Goal: Task Accomplishment & Management: Complete application form

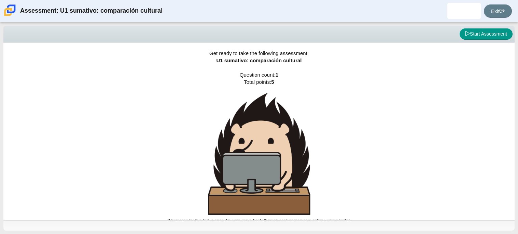
click at [399, 82] on div "Get ready to take the following assessment: U1 sumativo: comparación cultural Q…" at bounding box center [259, 131] width 512 height 177
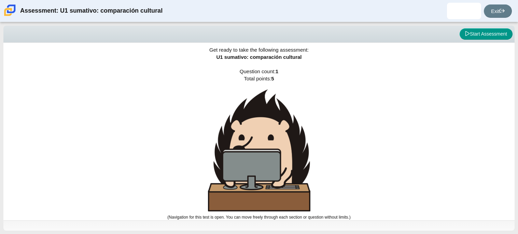
click at [513, 77] on div "Get ready to take the following assessment: U1 sumativo: comparación cultural Q…" at bounding box center [259, 127] width 512 height 177
click at [495, 36] on button "Start Assessment" at bounding box center [486, 34] width 53 height 12
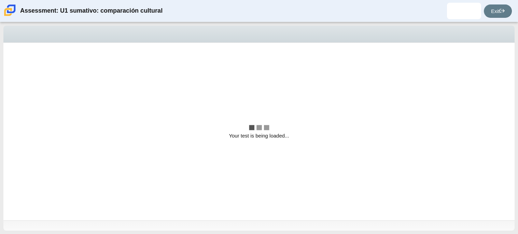
scroll to position [0, 0]
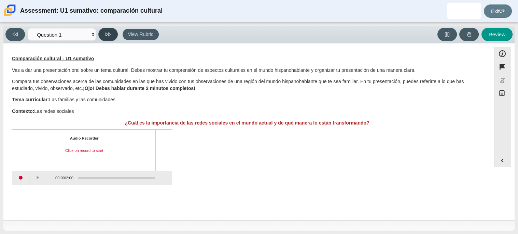
click at [114, 31] on button at bounding box center [107, 34] width 19 height 13
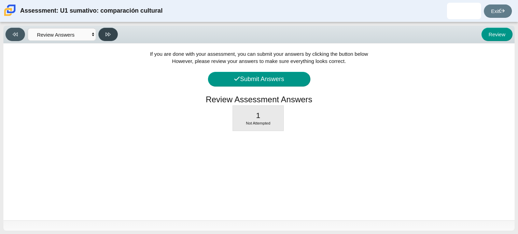
click at [114, 31] on button at bounding box center [107, 34] width 19 height 13
click at [11, 35] on button at bounding box center [14, 34] width 19 height 13
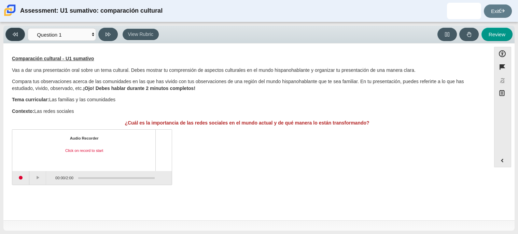
click at [17, 36] on icon at bounding box center [15, 34] width 5 height 5
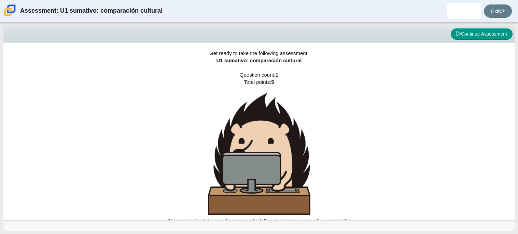
click at [424, 179] on div "Get ready to take the following assessment: U1 sumativo: comparación cultural Q…" at bounding box center [259, 131] width 512 height 177
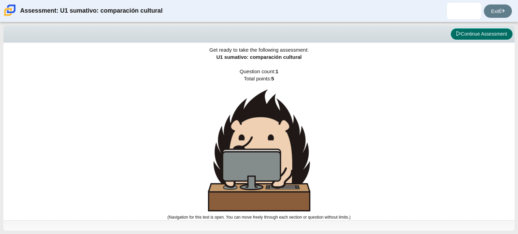
click at [478, 38] on button "Continue Assessment" at bounding box center [482, 34] width 62 height 12
select select "3552ec0a-f7bd-4ed7-8124-bb9143c6cc53"
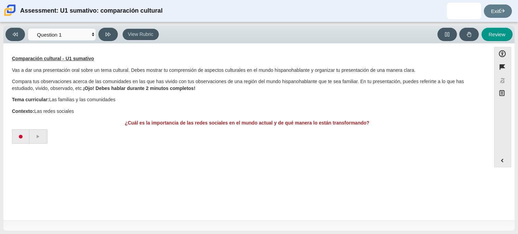
scroll to position [0, 0]
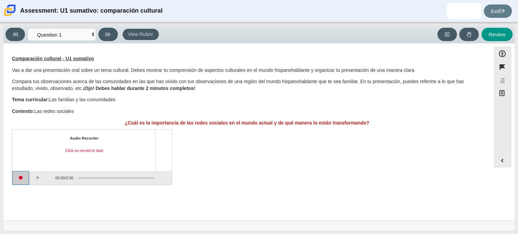
click at [23, 183] on button "Start recording" at bounding box center [20, 178] width 17 height 14
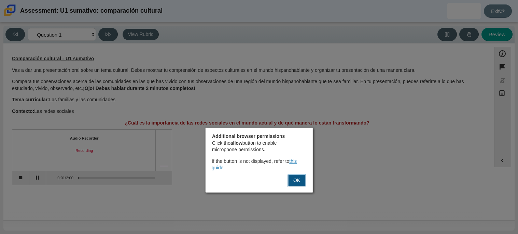
click at [293, 182] on button "OK" at bounding box center [297, 180] width 18 height 13
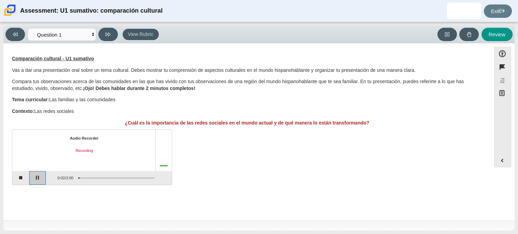
click at [40, 179] on button "Pause" at bounding box center [37, 178] width 17 height 14
click at [93, 179] on div "Assessment items" at bounding box center [113, 177] width 81 height 12
click at [76, 174] on div "Assessment items" at bounding box center [113, 177] width 81 height 12
click at [24, 184] on button "Stop recording" at bounding box center [20, 178] width 17 height 14
click at [80, 177] on div "Assessment items" at bounding box center [116, 177] width 77 height 1
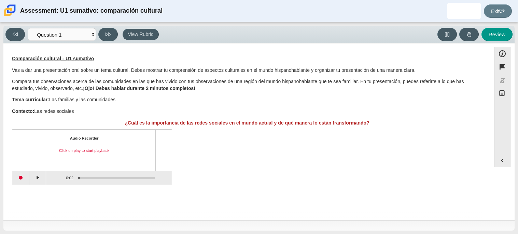
click at [83, 159] on div "Audio Recorder Click on play to start playback" at bounding box center [84, 150] width 132 height 29
click at [37, 180] on button "Play" at bounding box center [37, 178] width 17 height 14
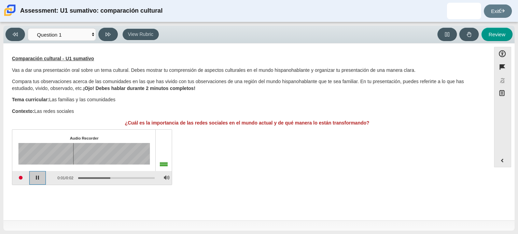
click at [37, 180] on button "Pause playback" at bounding box center [37, 178] width 17 height 14
click at [43, 178] on button "Continue playback" at bounding box center [37, 178] width 17 height 14
click at [43, 178] on button "Play" at bounding box center [37, 178] width 17 height 14
click at [5, 180] on div "Accessibility options Close Color scheme Font size Zoom Change the background a…" at bounding box center [259, 131] width 512 height 177
click at [20, 178] on button "Start recording" at bounding box center [20, 178] width 17 height 14
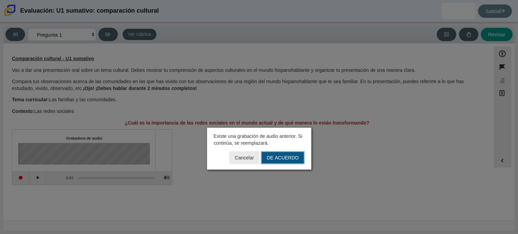
click at [272, 159] on font "DE ACUERDO" at bounding box center [283, 157] width 32 height 6
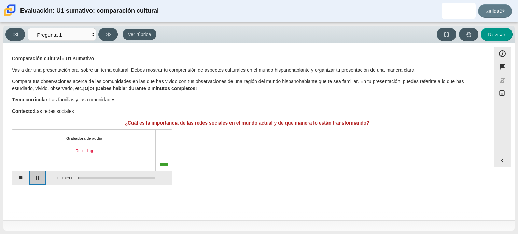
click at [34, 181] on button "Pause" at bounding box center [37, 178] width 17 height 14
click at [21, 180] on button "Stop recording" at bounding box center [20, 178] width 17 height 14
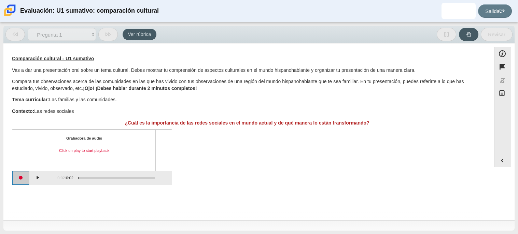
click at [21, 180] on button "Start recording" at bounding box center [20, 178] width 17 height 14
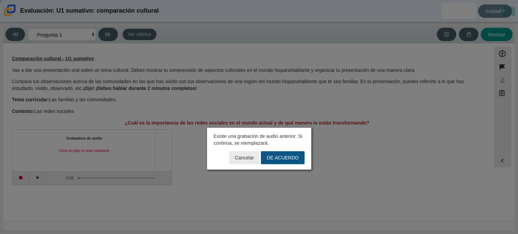
click at [276, 156] on font "DE ACUERDO" at bounding box center [283, 157] width 32 height 6
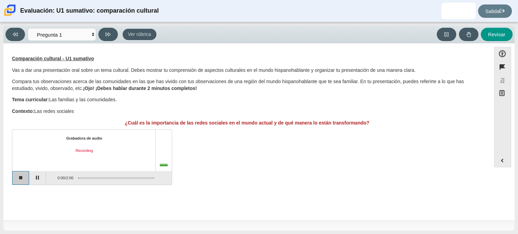
click at [12, 171] on button "Stop recording" at bounding box center [20, 178] width 17 height 14
click at [24, 180] on button "Start recording" at bounding box center [20, 178] width 17 height 14
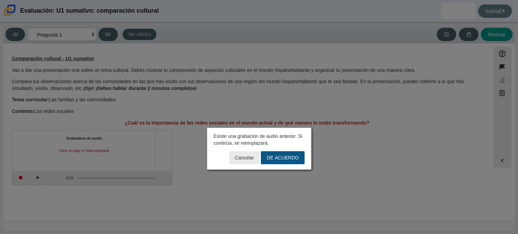
click at [292, 160] on font "DE ACUERDO" at bounding box center [283, 157] width 32 height 6
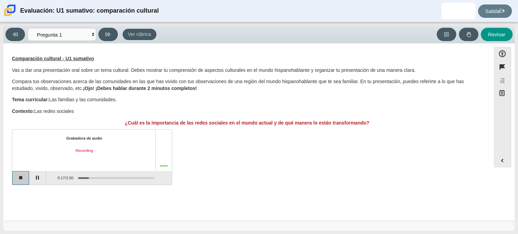
click at [24, 180] on button "Stop recording" at bounding box center [20, 178] width 17 height 14
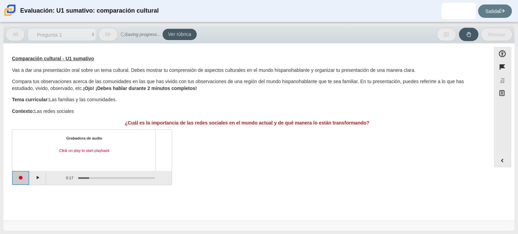
click at [24, 180] on button "Start recording" at bounding box center [20, 178] width 17 height 14
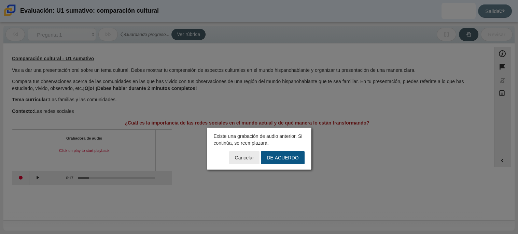
click at [282, 158] on font "DE ACUERDO" at bounding box center [283, 157] width 32 height 6
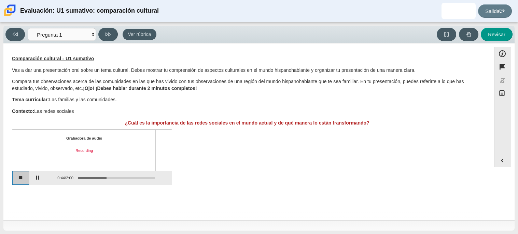
click at [21, 177] on button "Stop recording" at bounding box center [20, 178] width 17 height 14
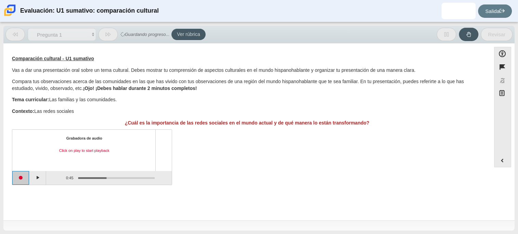
click at [23, 178] on button "Start recording" at bounding box center [20, 178] width 17 height 14
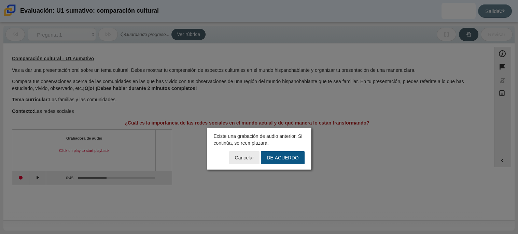
click at [294, 158] on font "DE ACUERDO" at bounding box center [283, 157] width 32 height 6
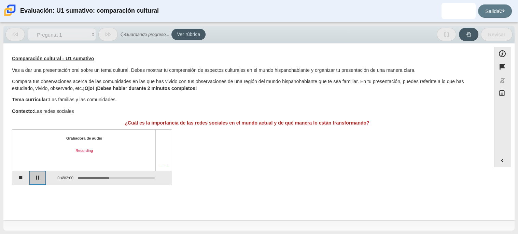
click at [40, 179] on button "Pause" at bounding box center [37, 178] width 17 height 14
click at [40, 179] on button "Continue recording" at bounding box center [37, 178] width 17 height 14
click at [40, 179] on button "Pause" at bounding box center [37, 178] width 17 height 14
click at [40, 179] on button "Continue recording" at bounding box center [37, 178] width 17 height 14
click at [40, 179] on button "Pause" at bounding box center [37, 178] width 17 height 14
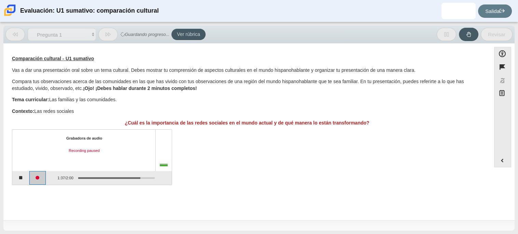
click at [40, 183] on button "Continue recording" at bounding box center [37, 178] width 17 height 14
click at [40, 183] on button "Pause" at bounding box center [37, 178] width 17 height 14
click at [40, 183] on button "Continue recording" at bounding box center [37, 178] width 17 height 14
click at [40, 183] on button "Pause" at bounding box center [37, 178] width 17 height 14
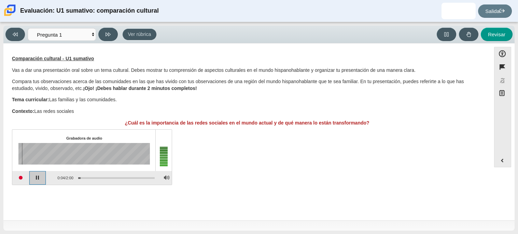
click at [35, 180] on button "Pause playback" at bounding box center [37, 178] width 17 height 14
click at [23, 179] on button "Start recording" at bounding box center [20, 178] width 17 height 14
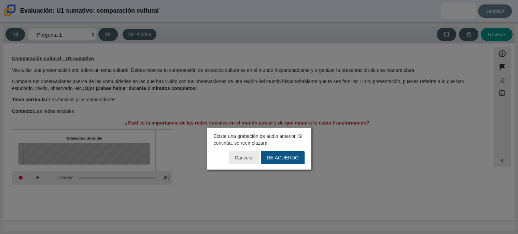
click at [273, 153] on button "DE ACUERDO" at bounding box center [282, 157] width 43 height 13
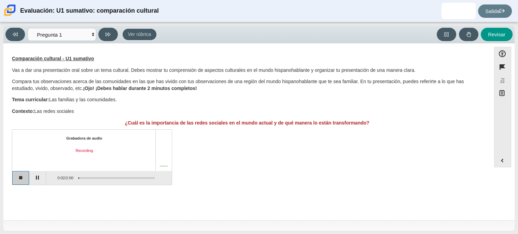
click at [18, 182] on button "Stop recording" at bounding box center [20, 178] width 17 height 14
click at [13, 180] on button "Start recording" at bounding box center [20, 178] width 17 height 14
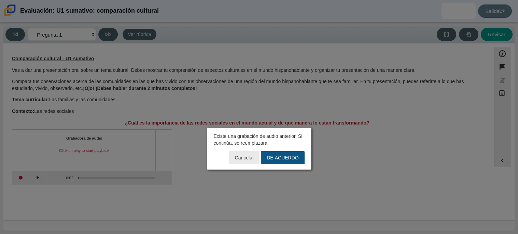
click at [291, 157] on font "DE ACUERDO" at bounding box center [283, 157] width 32 height 6
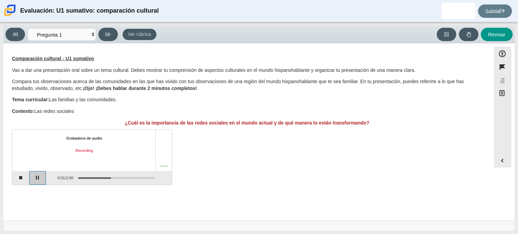
click at [44, 181] on button "Pause" at bounding box center [37, 178] width 17 height 14
click at [44, 181] on button "Continue recording" at bounding box center [37, 178] width 17 height 14
click at [44, 181] on button "Pause" at bounding box center [37, 178] width 17 height 14
click at [44, 181] on button "Continue recording" at bounding box center [37, 178] width 17 height 14
click at [44, 181] on button "Pause" at bounding box center [37, 178] width 17 height 14
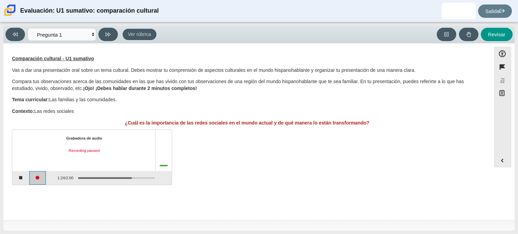
click at [44, 181] on button "Continue recording" at bounding box center [37, 178] width 17 height 14
click at [44, 181] on button "Pause" at bounding box center [37, 178] width 17 height 14
click at [44, 181] on button "Continue recording" at bounding box center [37, 178] width 17 height 14
click at [44, 181] on button "Pause" at bounding box center [37, 178] width 17 height 14
click at [44, 181] on button "Continue recording" at bounding box center [37, 178] width 17 height 14
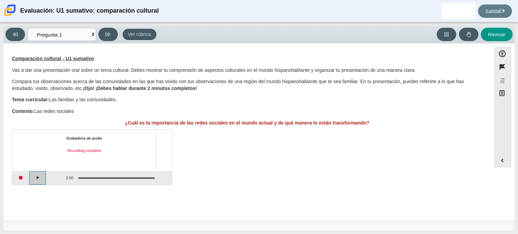
click at [42, 176] on button "Play" at bounding box center [37, 178] width 17 height 14
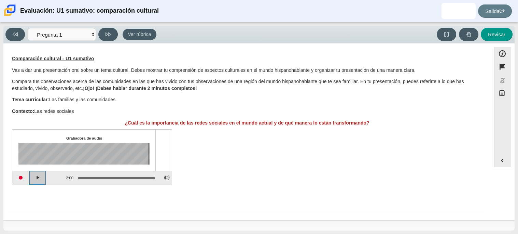
click at [35, 178] on button "Play" at bounding box center [37, 178] width 17 height 14
click at [35, 178] on button "Pause playback" at bounding box center [37, 178] width 17 height 14
click at [108, 35] on icon at bounding box center [108, 34] width 5 height 5
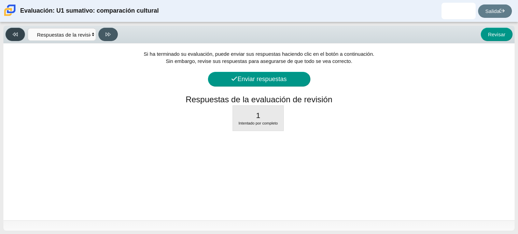
click at [23, 36] on button at bounding box center [14, 34] width 19 height 13
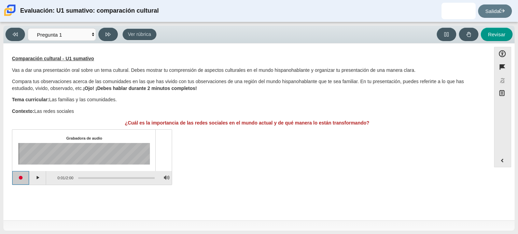
click at [25, 174] on button "Start recording" at bounding box center [20, 178] width 17 height 14
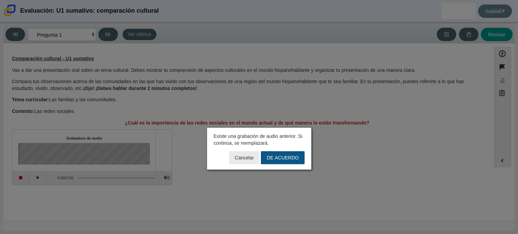
click at [286, 155] on font "DE ACUERDO" at bounding box center [283, 157] width 32 height 6
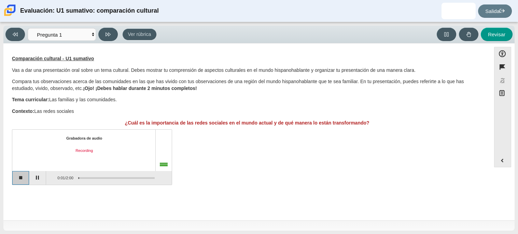
click at [26, 178] on button "Stop recording" at bounding box center [20, 178] width 17 height 14
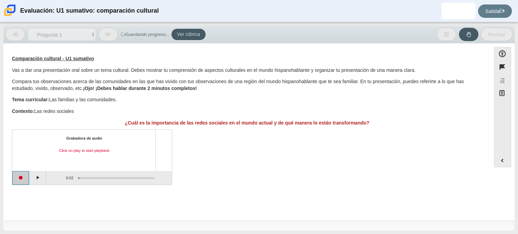
click at [26, 178] on button "Start recording" at bounding box center [20, 178] width 17 height 14
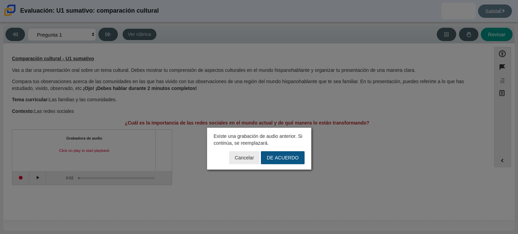
click at [295, 162] on button "DE ACUERDO" at bounding box center [282, 157] width 43 height 13
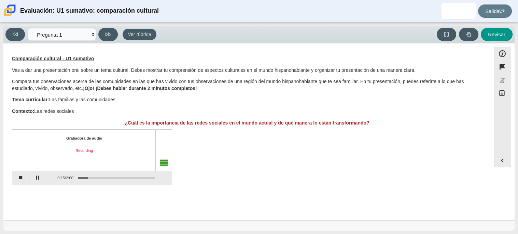
click at [295, 162] on div "Grabadora de audio Recording 0:15 / 2:00" at bounding box center [247, 158] width 471 height 54
click at [28, 176] on button "Stop recording" at bounding box center [20, 178] width 17 height 14
click at [22, 178] on button "Start recording" at bounding box center [20, 178] width 17 height 14
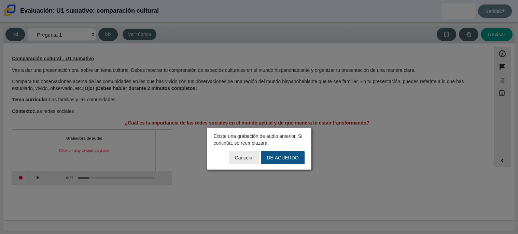
click at [294, 158] on font "DE ACUERDO" at bounding box center [283, 157] width 32 height 6
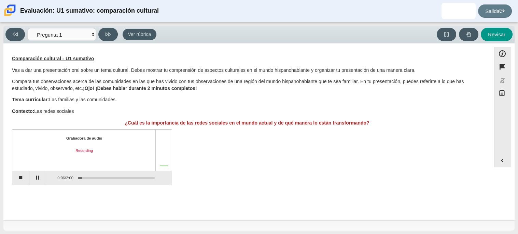
click at [294, 158] on div "Grabadora de audio Recording 0:06 / 2:00" at bounding box center [247, 158] width 471 height 54
click at [17, 178] on button "Stop recording" at bounding box center [20, 178] width 17 height 14
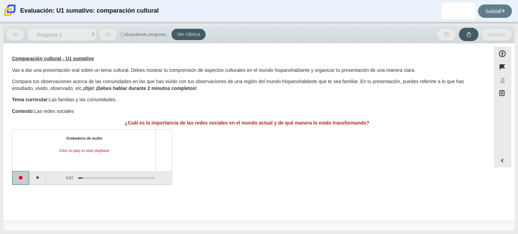
click at [23, 177] on button "Start recording" at bounding box center [20, 178] width 17 height 14
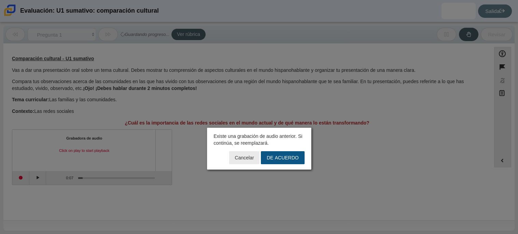
click at [278, 159] on font "DE ACUERDO" at bounding box center [283, 157] width 32 height 6
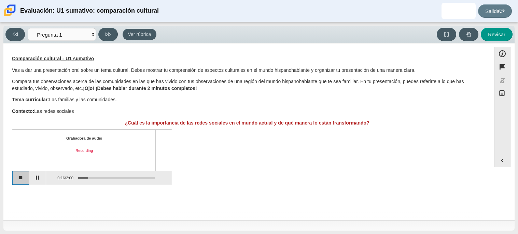
click at [17, 176] on button "Stop recording" at bounding box center [20, 178] width 17 height 14
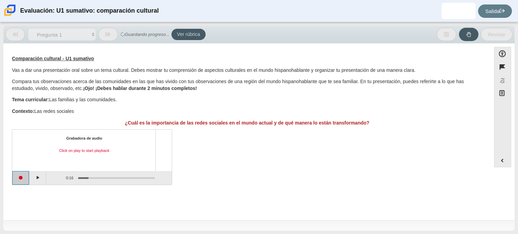
click at [23, 178] on button "Start recording" at bounding box center [20, 178] width 17 height 14
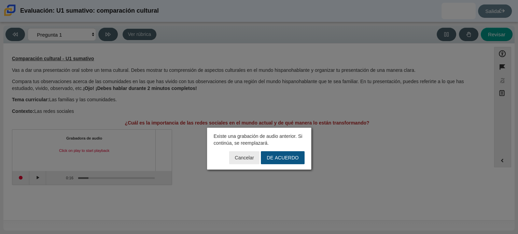
click at [280, 161] on button "DE ACUERDO" at bounding box center [282, 157] width 43 height 13
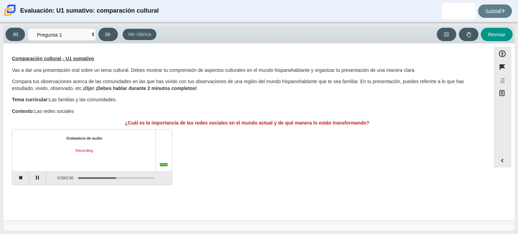
click at [280, 161] on div "Grabadora de audio Recording 0:59 / 2:00" at bounding box center [247, 158] width 471 height 54
click at [19, 180] on button "Stop recording" at bounding box center [20, 178] width 17 height 14
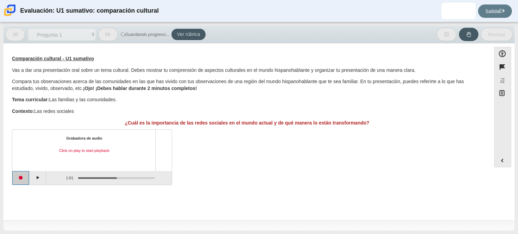
click at [25, 178] on button "Start recording" at bounding box center [20, 178] width 17 height 14
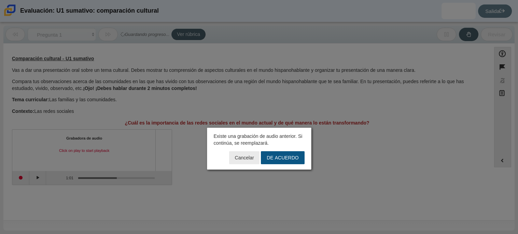
click at [268, 156] on font "DE ACUERDO" at bounding box center [283, 157] width 32 height 6
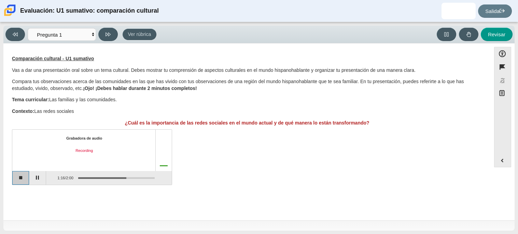
click at [19, 180] on button "Stop recording" at bounding box center [20, 178] width 17 height 14
click at [19, 178] on button "Start recording" at bounding box center [20, 178] width 17 height 14
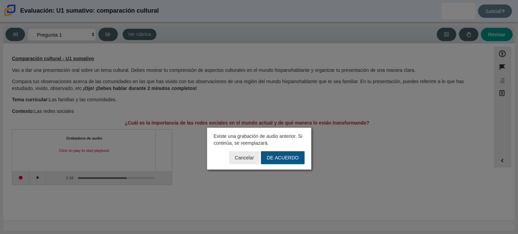
click at [281, 159] on font "DE ACUERDO" at bounding box center [283, 157] width 32 height 6
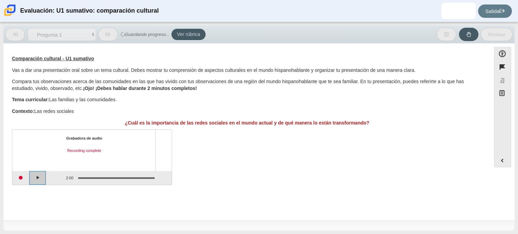
click at [40, 175] on button "Play" at bounding box center [37, 178] width 17 height 14
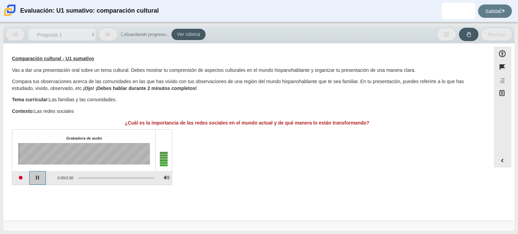
click at [37, 177] on button "Pause playback" at bounding box center [37, 178] width 17 height 14
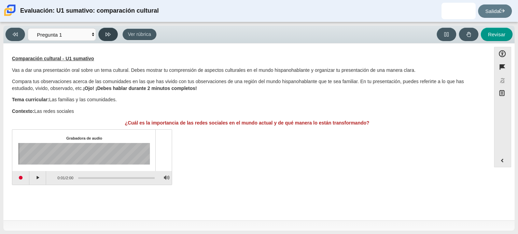
click at [106, 36] on icon at bounding box center [108, 34] width 5 height 5
select select "review"
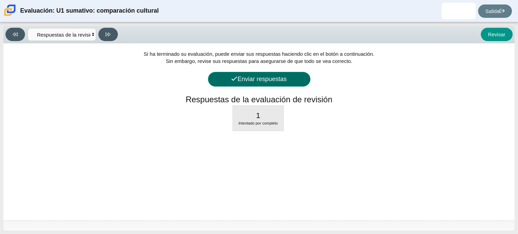
click at [240, 76] on font "Enviar respuestas" at bounding box center [261, 79] width 49 height 7
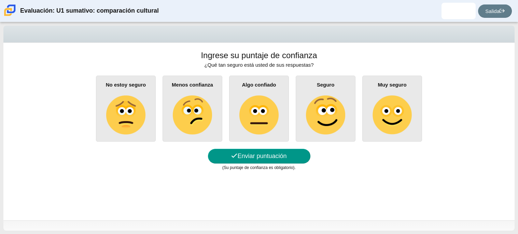
click at [379, 118] on img at bounding box center [392, 114] width 39 height 39
click at [0, 0] on input "Muy seguro" at bounding box center [0, 0] width 0 height 0
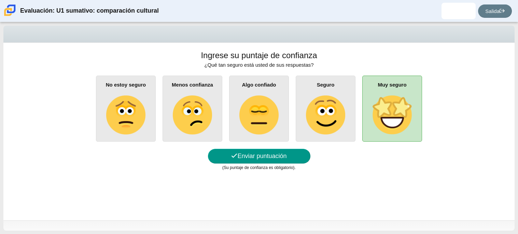
click at [308, 130] on img at bounding box center [325, 114] width 39 height 39
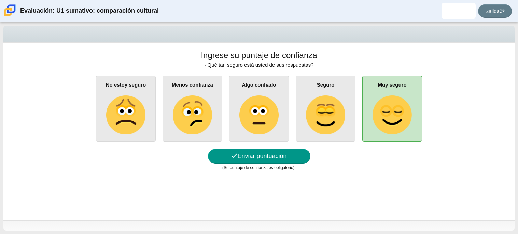
click at [0, 0] on input "Seguro" at bounding box center [0, 0] width 0 height 0
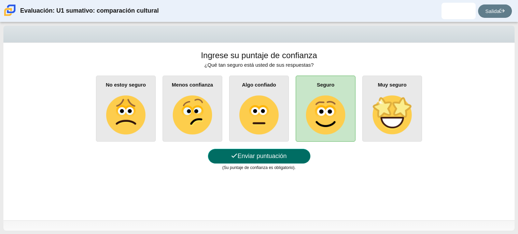
click at [290, 151] on button "Enviar puntuación" at bounding box center [259, 156] width 103 height 15
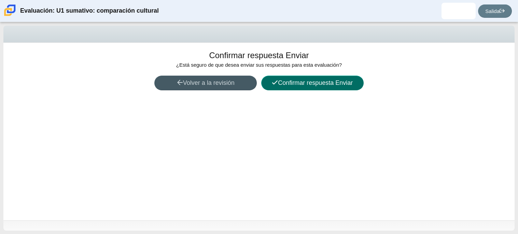
click at [302, 85] on font "Confirmar respuesta Enviar" at bounding box center [315, 82] width 75 height 7
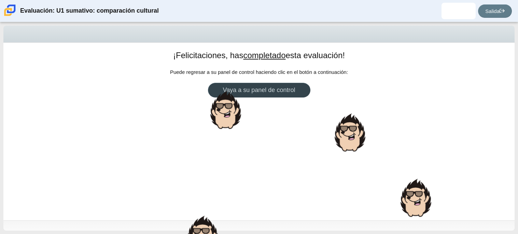
click at [302, 85] on link "Vaya a su panel de control" at bounding box center [259, 90] width 103 height 15
